Goal: Use online tool/utility: Utilize a website feature to perform a specific function

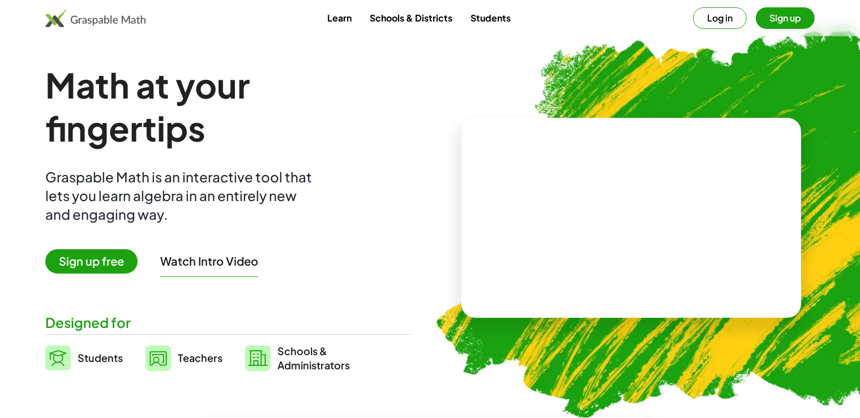
click at [727, 28] on button "Log in" at bounding box center [720, 18] width 54 height 22
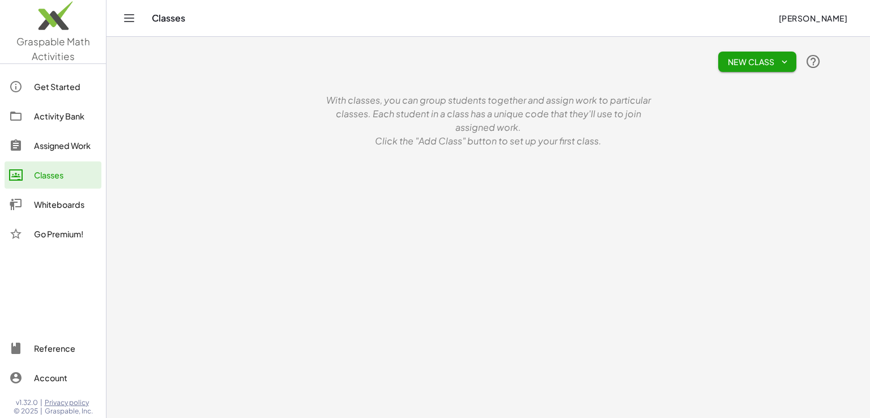
click at [65, 30] on img at bounding box center [53, 18] width 106 height 48
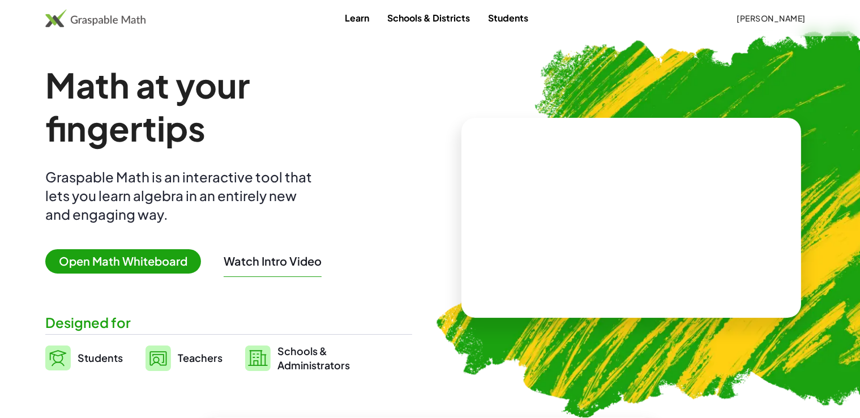
click at [109, 272] on span "Open Math Whiteboard" at bounding box center [123, 261] width 156 height 24
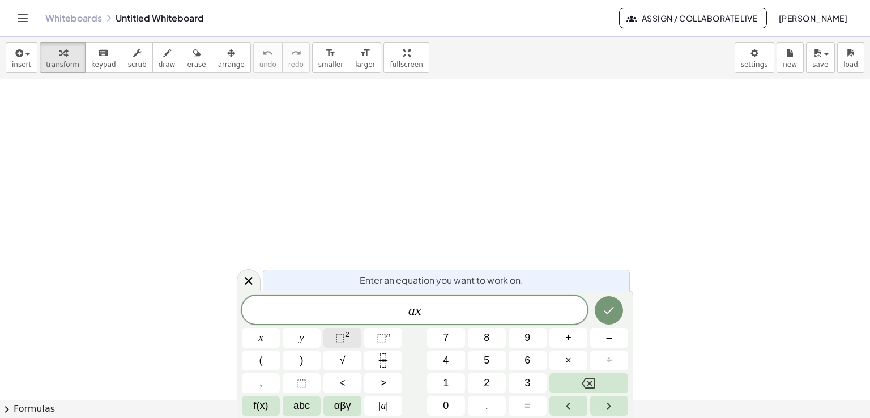
click at [341, 340] on span "⬚" at bounding box center [340, 337] width 10 height 11
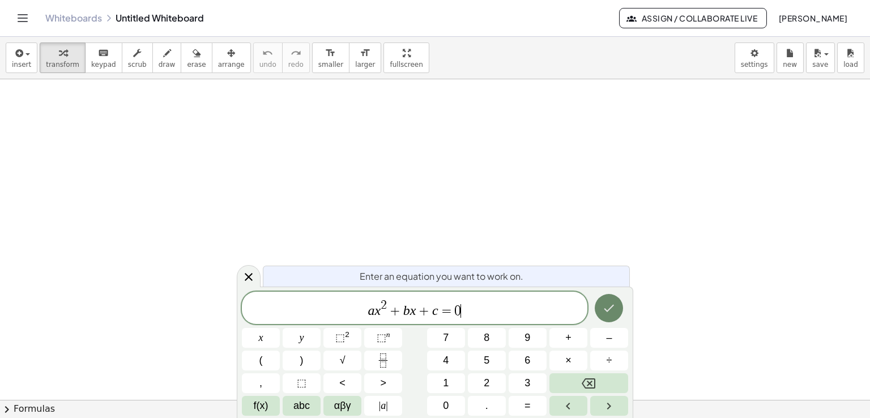
click at [612, 307] on icon "Done" at bounding box center [609, 308] width 14 height 14
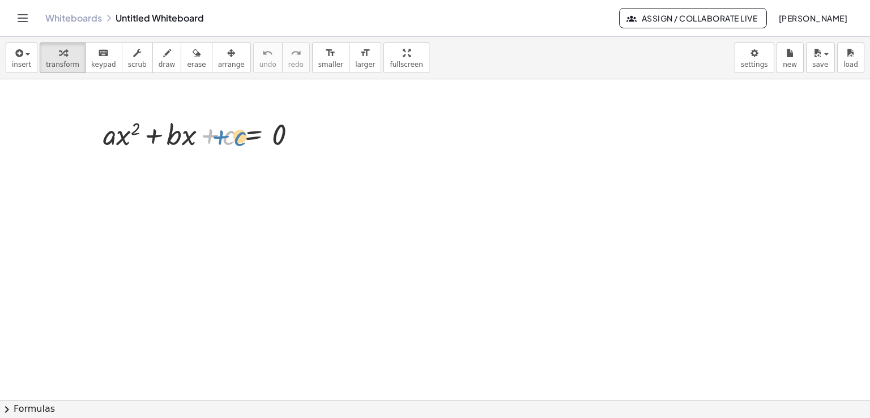
drag, startPoint x: 208, startPoint y: 139, endPoint x: 219, endPoint y: 141, distance: 10.9
click at [220, 140] on div at bounding box center [204, 133] width 214 height 39
drag, startPoint x: 379, startPoint y: 59, endPoint x: 379, endPoint y: 109, distance: 49.3
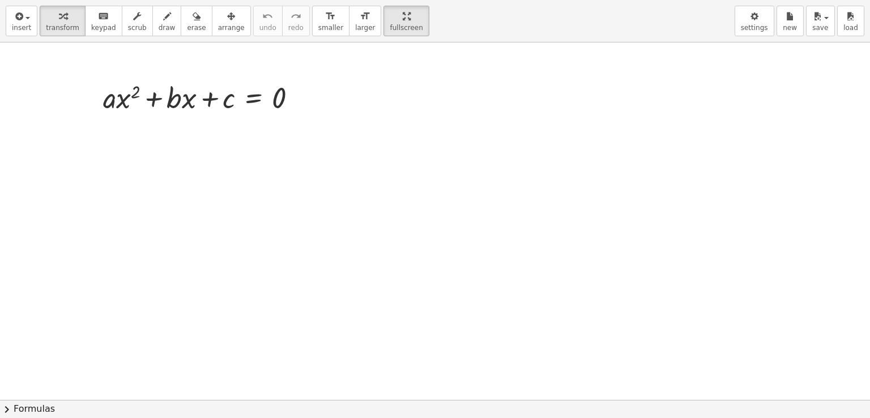
click at [379, 109] on div "insert select one: Math Expression Function Text Youtube Video Graphing Geometr…" at bounding box center [435, 209] width 870 height 418
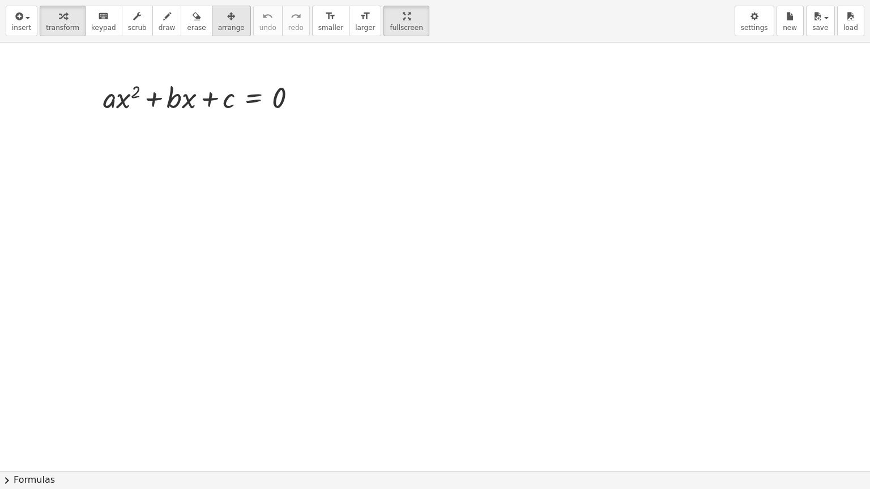
click at [212, 27] on button "arrange" at bounding box center [231, 21] width 39 height 31
drag, startPoint x: 208, startPoint y: 116, endPoint x: 203, endPoint y: 108, distance: 9.4
click at [206, 111] on div at bounding box center [200, 97] width 228 height 44
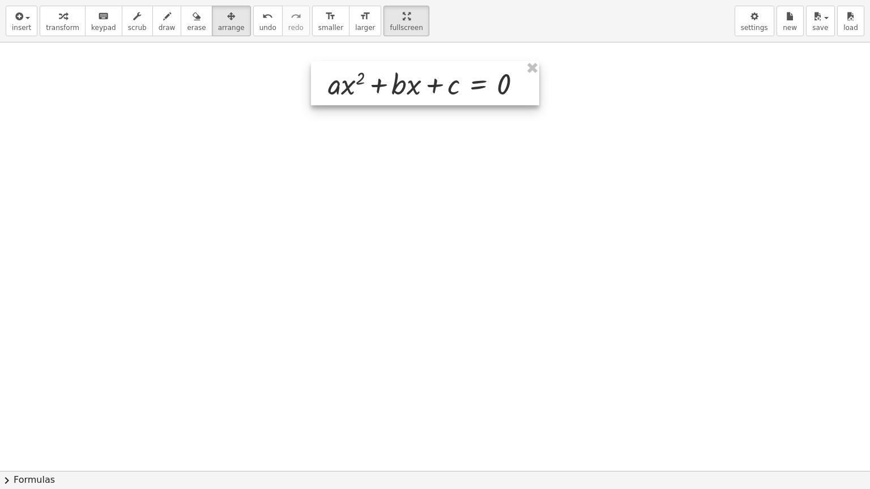
drag, startPoint x: 203, startPoint y: 108, endPoint x: 423, endPoint y: 96, distance: 220.0
click at [423, 96] on div at bounding box center [425, 83] width 228 height 44
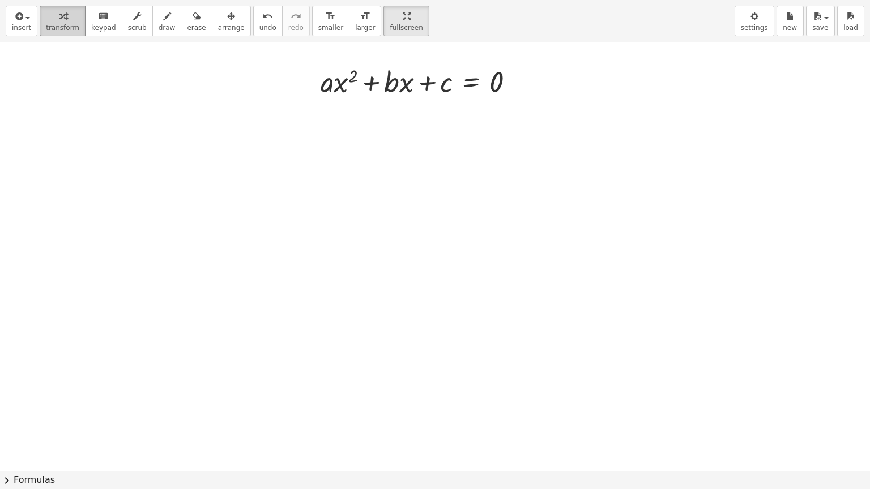
click at [47, 24] on span "transform" at bounding box center [62, 28] width 33 height 8
click at [25, 28] on span "insert" at bounding box center [21, 28] width 19 height 8
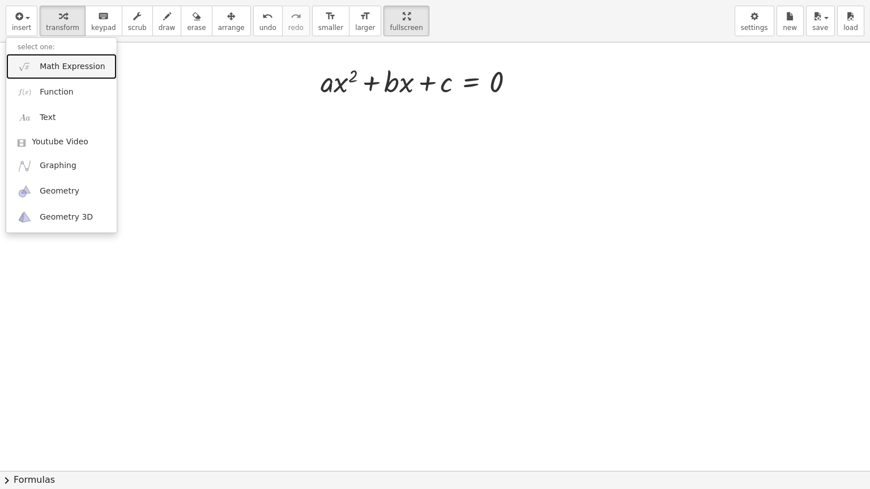
click at [59, 66] on span "Math Expression" at bounding box center [72, 66] width 65 height 11
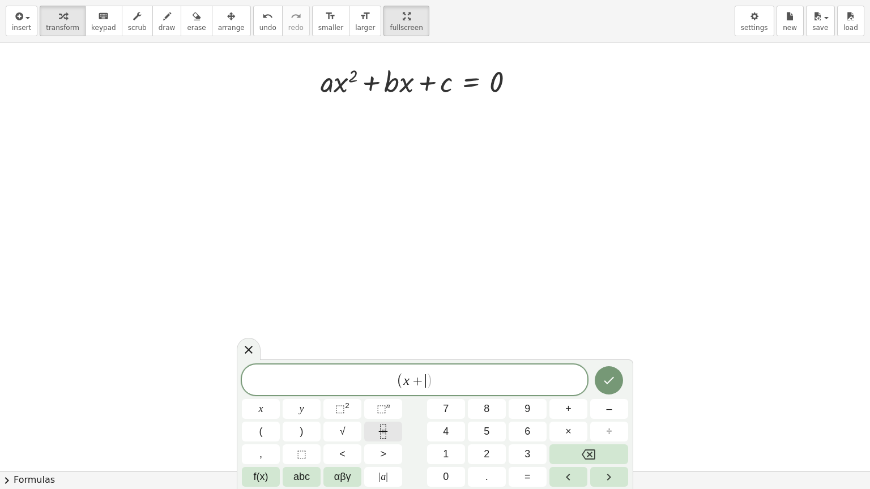
click at [379, 417] on icon "Fraction" at bounding box center [383, 432] width 14 height 14
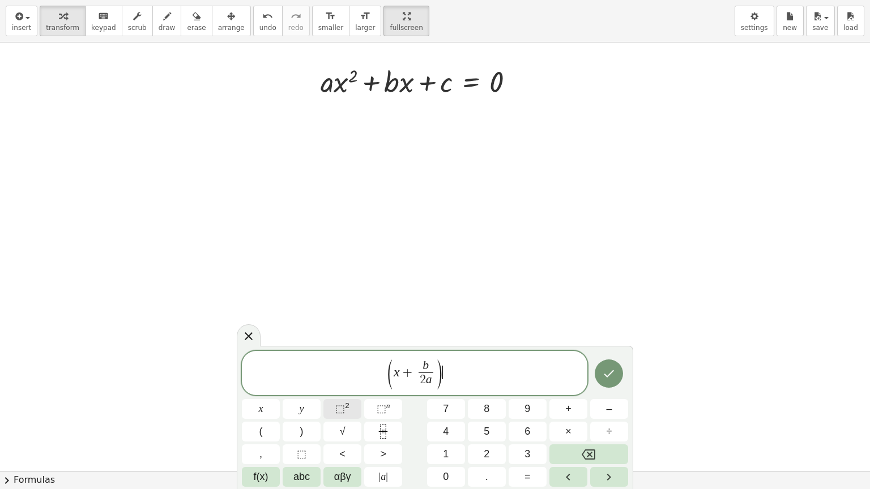
click at [344, 412] on span "⬚" at bounding box center [340, 408] width 10 height 11
click at [390, 417] on button "Fraction" at bounding box center [383, 432] width 38 height 20
click at [456, 384] on span at bounding box center [459, 380] width 8 height 15
click at [383, 417] on icon "Fraction" at bounding box center [383, 432] width 14 height 14
click at [351, 411] on button "⬚ 2" at bounding box center [342, 409] width 38 height 20
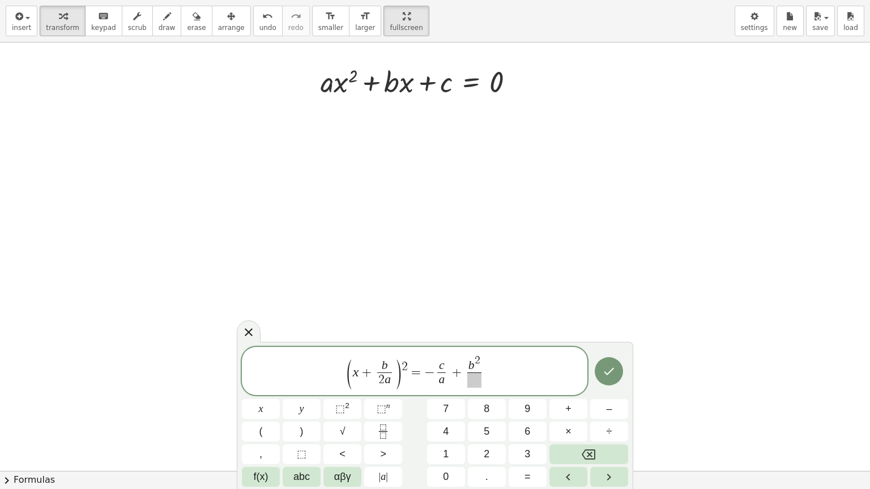
click at [474, 383] on span at bounding box center [474, 380] width 14 height 15
click at [340, 413] on span "⬚" at bounding box center [340, 408] width 10 height 11
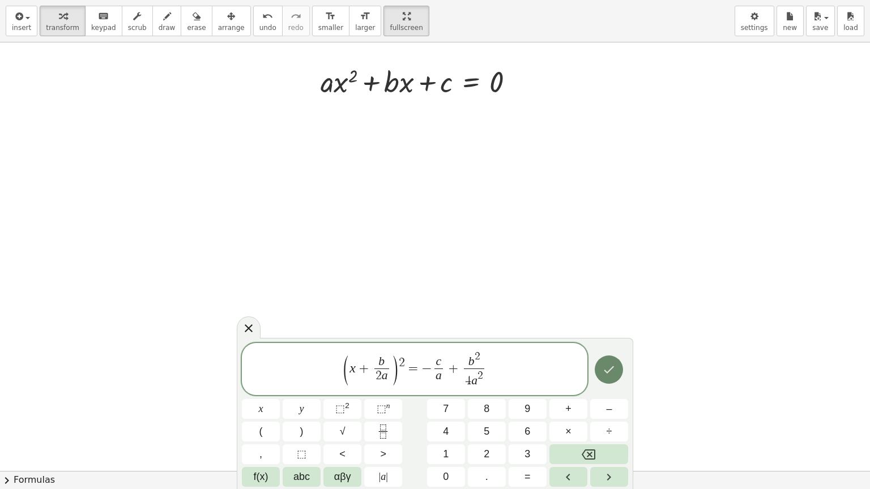
click at [622, 366] on button "Done" at bounding box center [609, 370] width 28 height 28
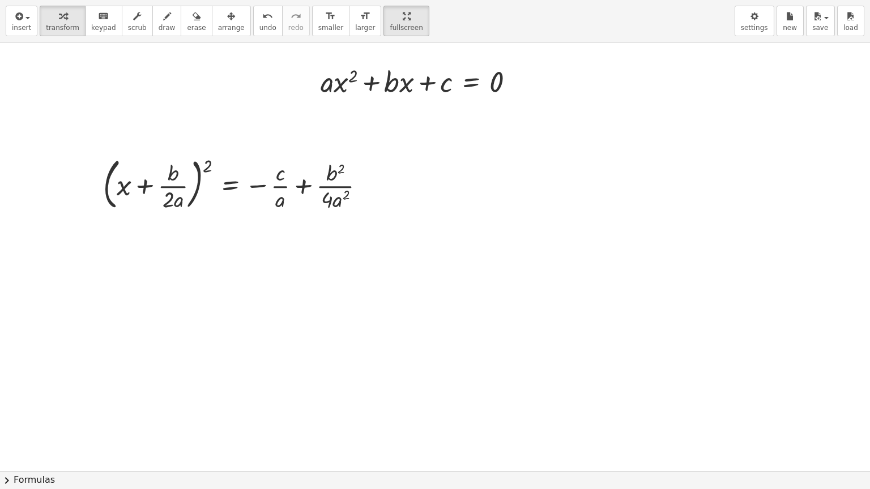
drag, startPoint x: 376, startPoint y: 23, endPoint x: 376, endPoint y: -26, distance: 49.3
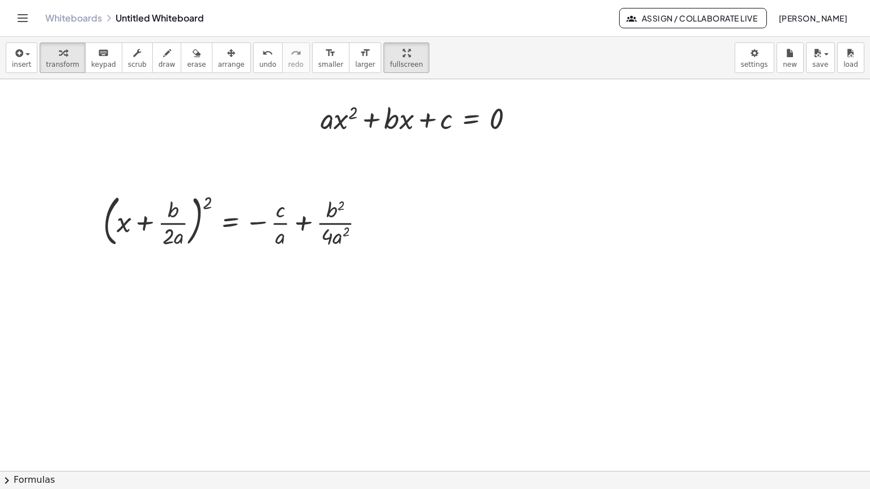
click at [376, 0] on html "Graspable Math Activities Get Started Activity Bank Assigned Work Classes White…" at bounding box center [435, 244] width 870 height 489
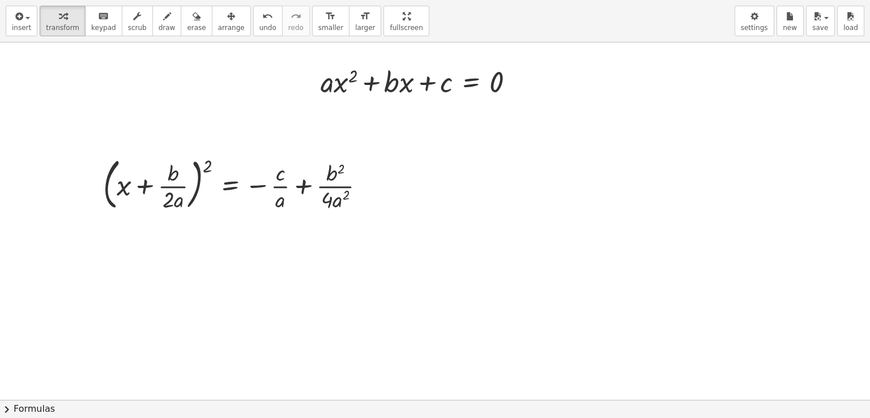
click at [375, 105] on div "insert select one: Math Expression Function Text Youtube Video Graphing Geometr…" at bounding box center [435, 209] width 870 height 418
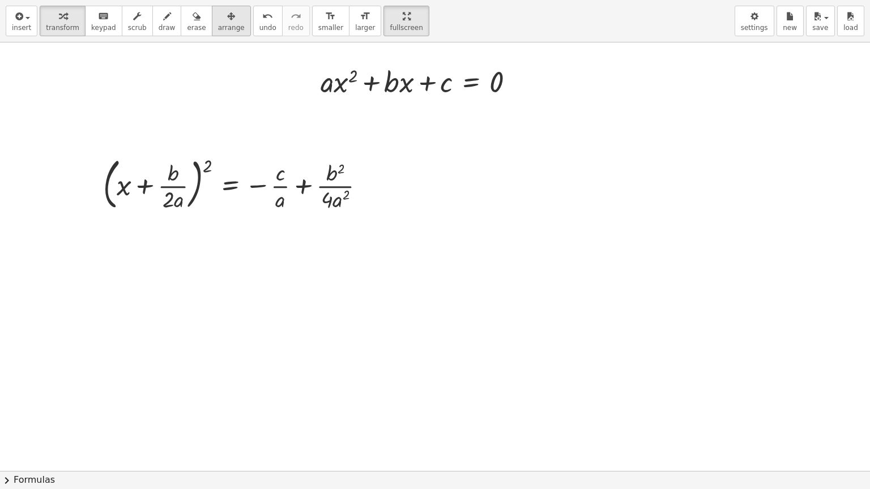
click at [218, 22] on div "button" at bounding box center [231, 16] width 27 height 14
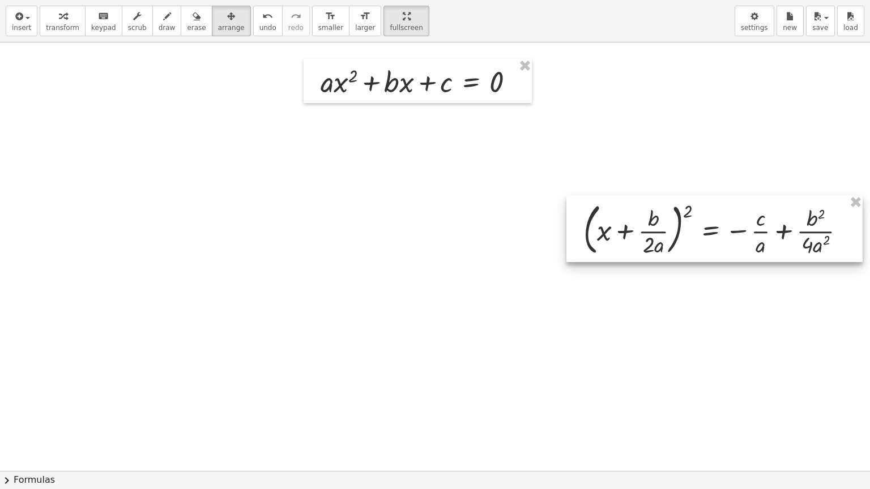
drag, startPoint x: 352, startPoint y: 185, endPoint x: 744, endPoint y: 229, distance: 394.8
click at [744, 229] on div at bounding box center [714, 228] width 296 height 67
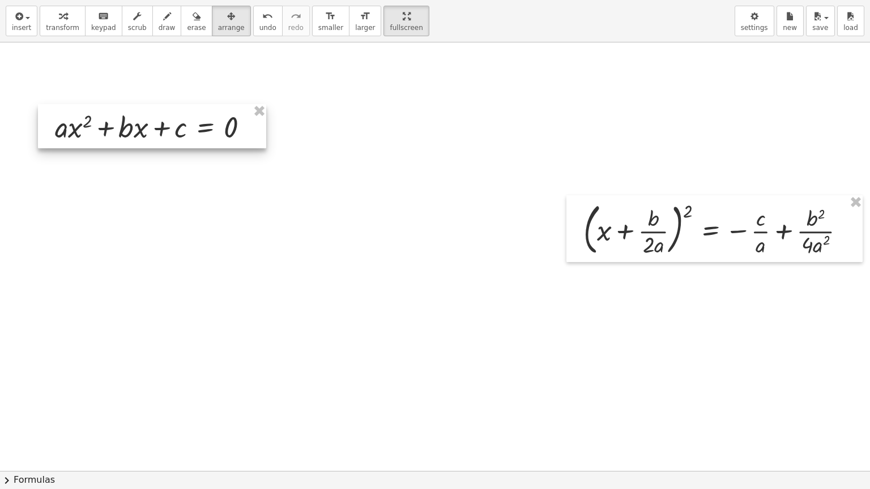
drag, startPoint x: 404, startPoint y: 82, endPoint x: 139, endPoint y: 127, distance: 269.4
click at [139, 127] on div at bounding box center [152, 126] width 228 height 44
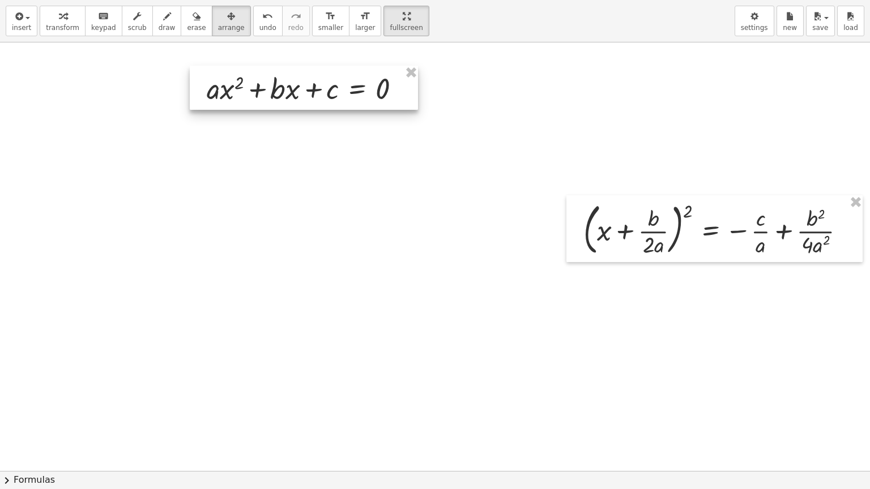
drag, startPoint x: 206, startPoint y: 138, endPoint x: 349, endPoint y: 104, distance: 146.8
click at [349, 104] on div at bounding box center [304, 88] width 228 height 44
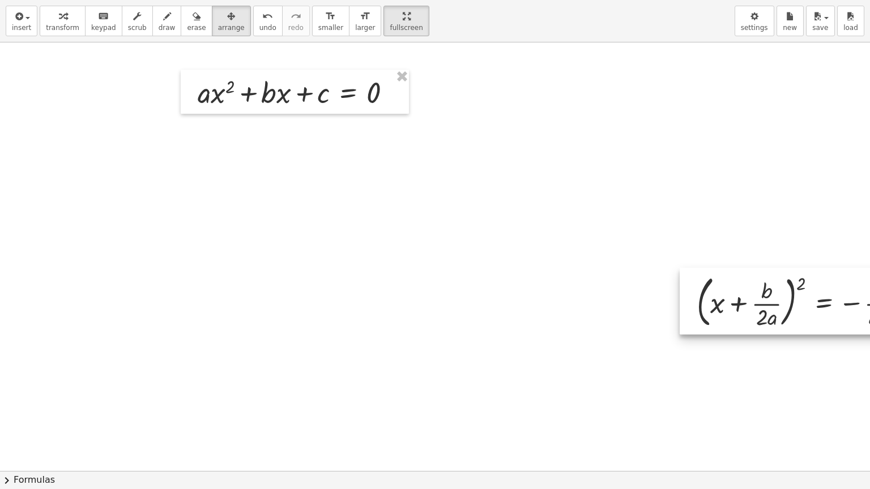
drag, startPoint x: 697, startPoint y: 228, endPoint x: 810, endPoint y: 301, distance: 134.5
click at [810, 301] on div at bounding box center [827, 301] width 296 height 67
